Goal: Task Accomplishment & Management: Manage account settings

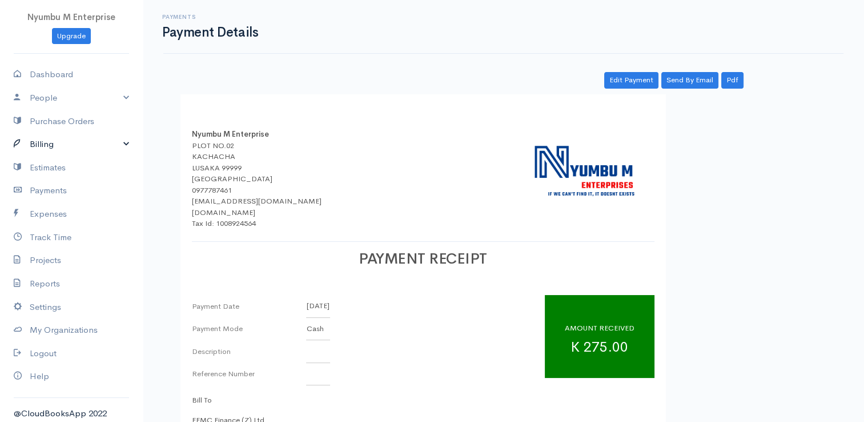
click at [117, 147] on link "Billing" at bounding box center [71, 144] width 143 height 23
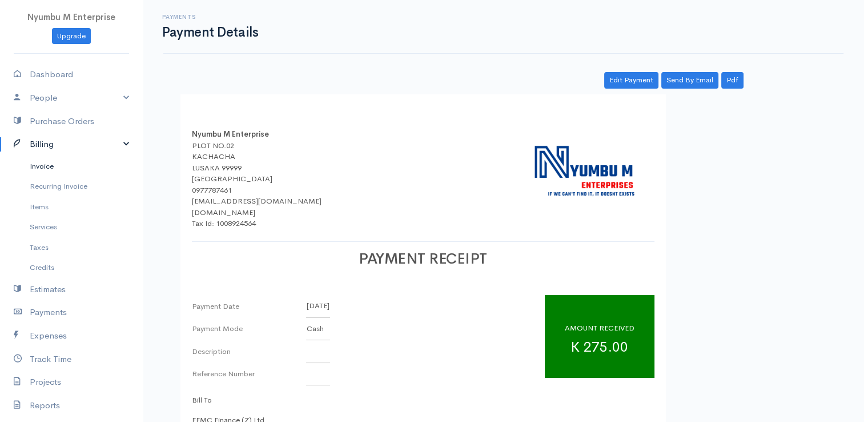
click at [51, 163] on link "Invoice" at bounding box center [71, 166] width 143 height 21
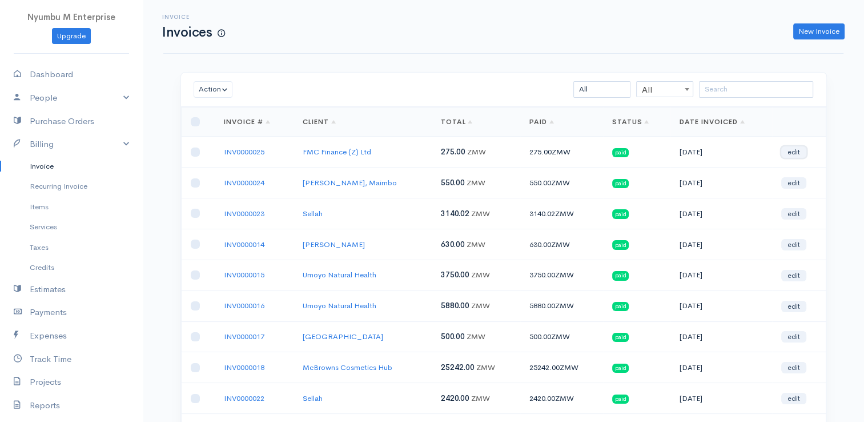
click at [793, 152] on link "edit" at bounding box center [793, 151] width 25 height 11
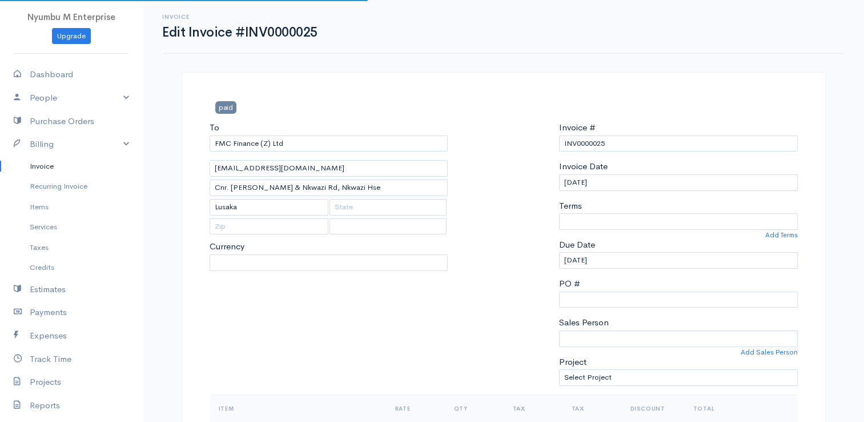
select select "0"
select select "Mubita Mbandu"
select select "[GEOGRAPHIC_DATA]"
select select "ZMW"
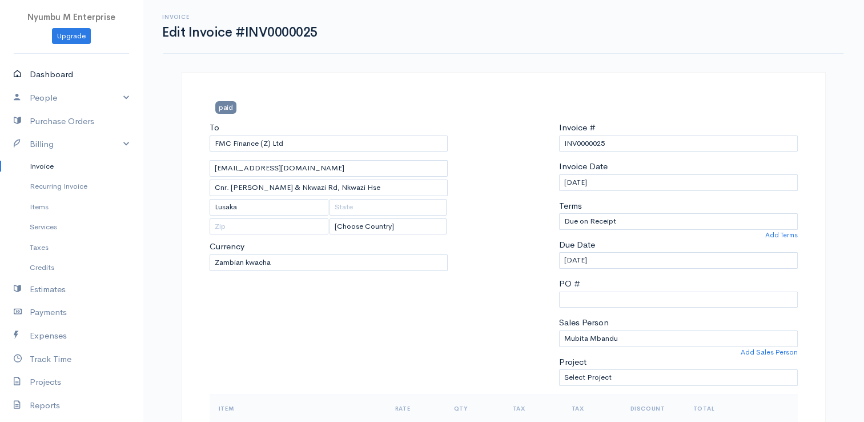
click at [62, 77] on link "Dashboard" at bounding box center [71, 74] width 143 height 23
select select "365"
